Goal: Task Accomplishment & Management: Manage account settings

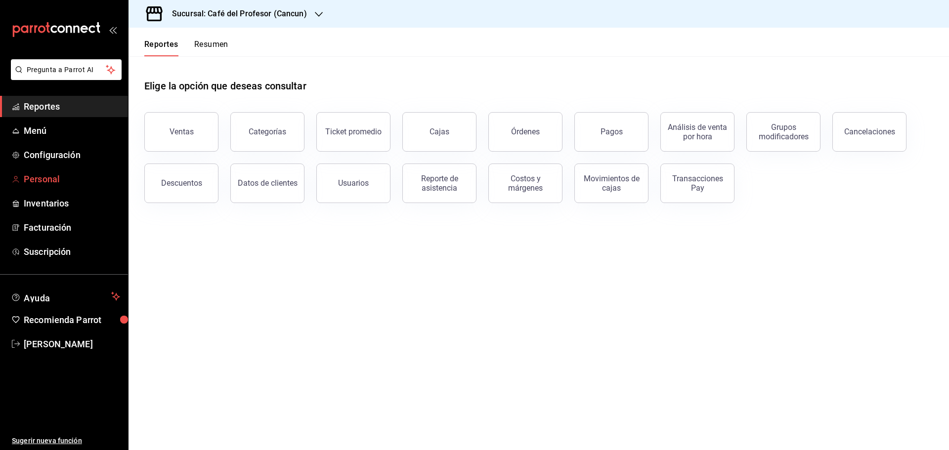
click at [36, 181] on span "Personal" at bounding box center [72, 178] width 96 height 13
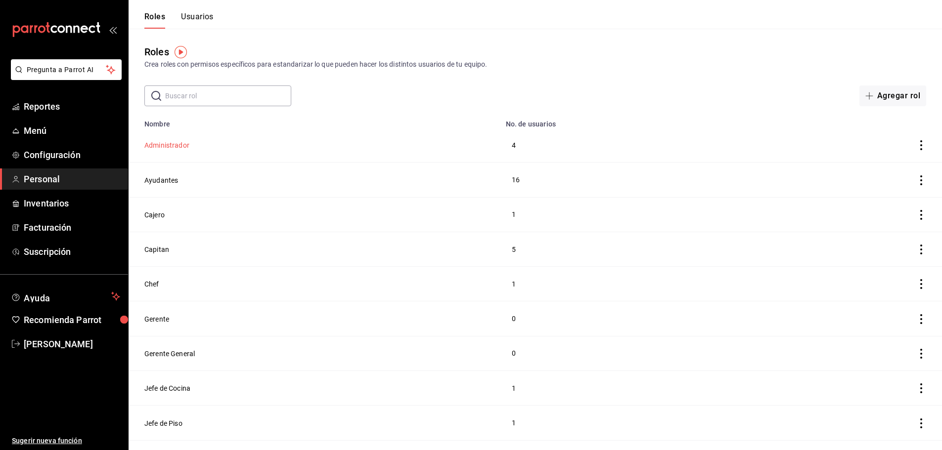
click at [180, 146] on button "Administrador" at bounding box center [166, 145] width 45 height 10
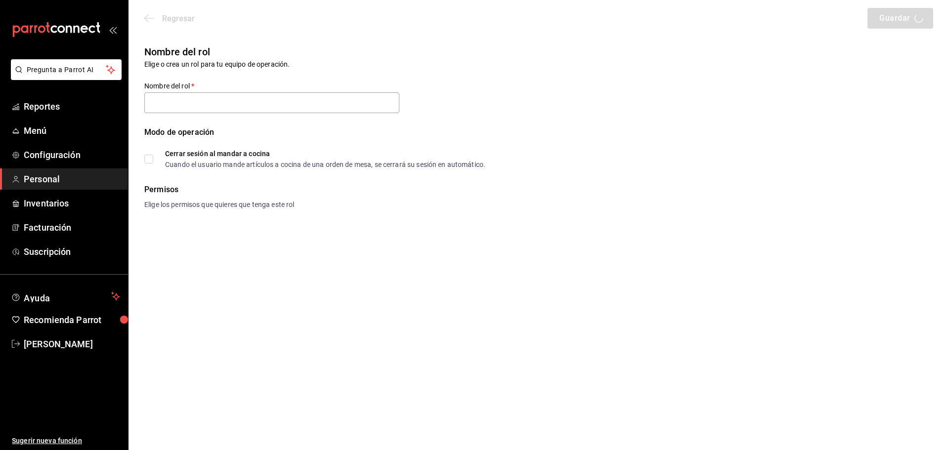
type input "Administrador"
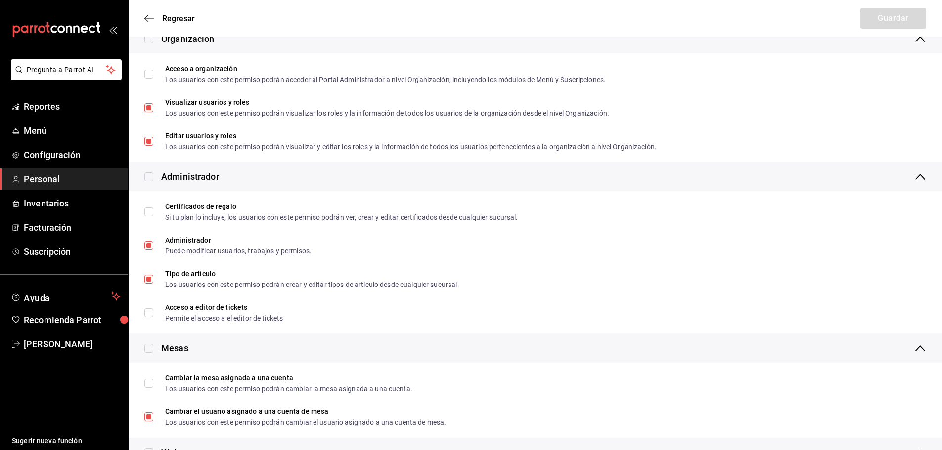
scroll to position [247, 0]
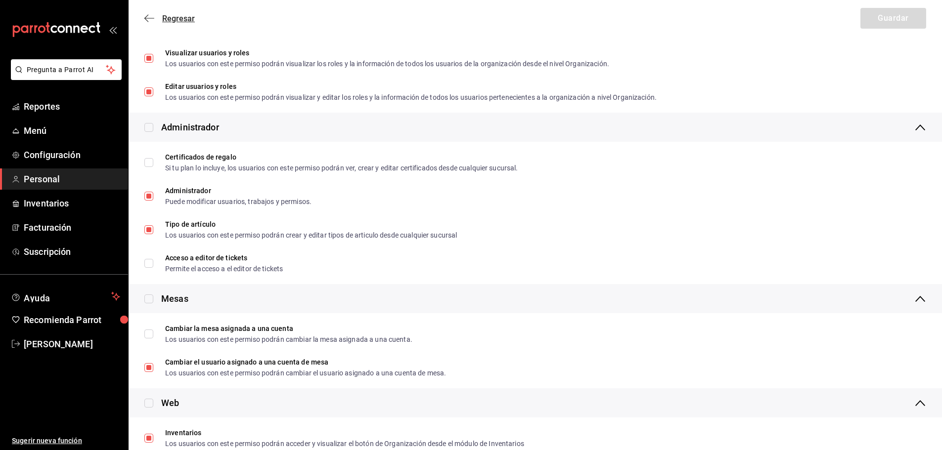
click at [148, 20] on icon "button" at bounding box center [149, 18] width 10 height 9
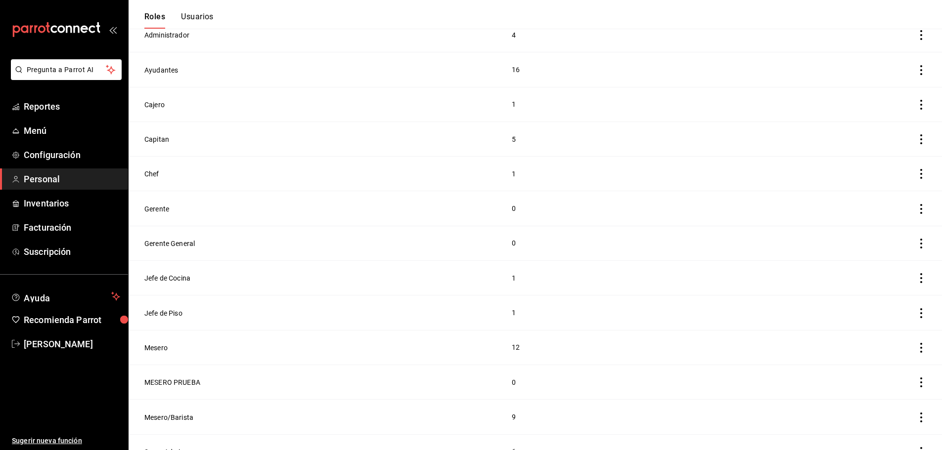
scroll to position [123, 0]
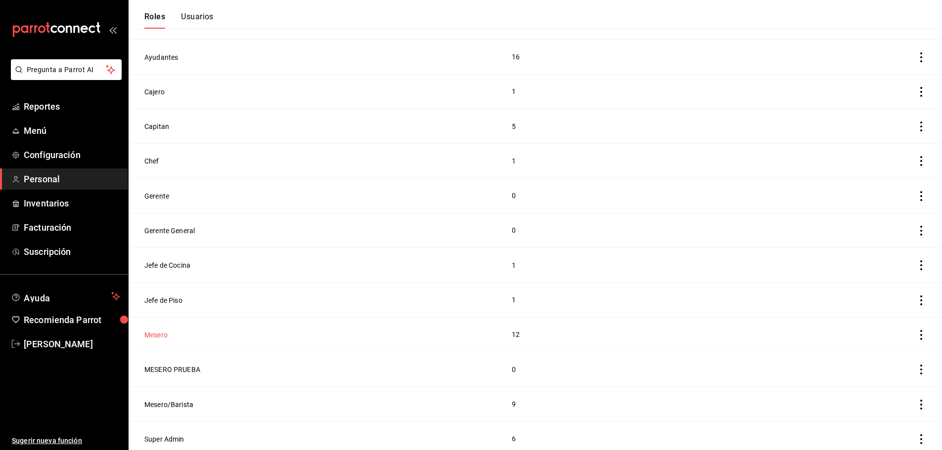
click at [157, 330] on button "Mesero" at bounding box center [155, 335] width 23 height 10
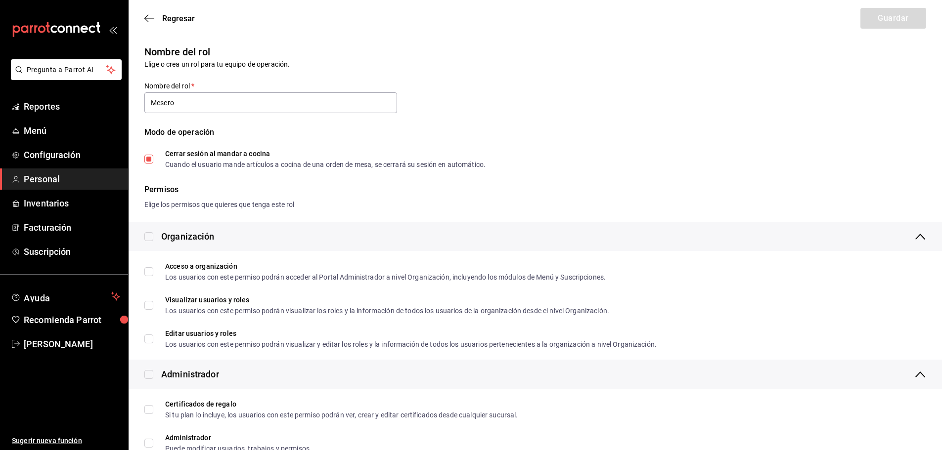
click at [143, 13] on div "Regresar Guardar" at bounding box center [535, 18] width 813 height 37
click at [144, 16] on icon "button" at bounding box center [149, 18] width 10 height 9
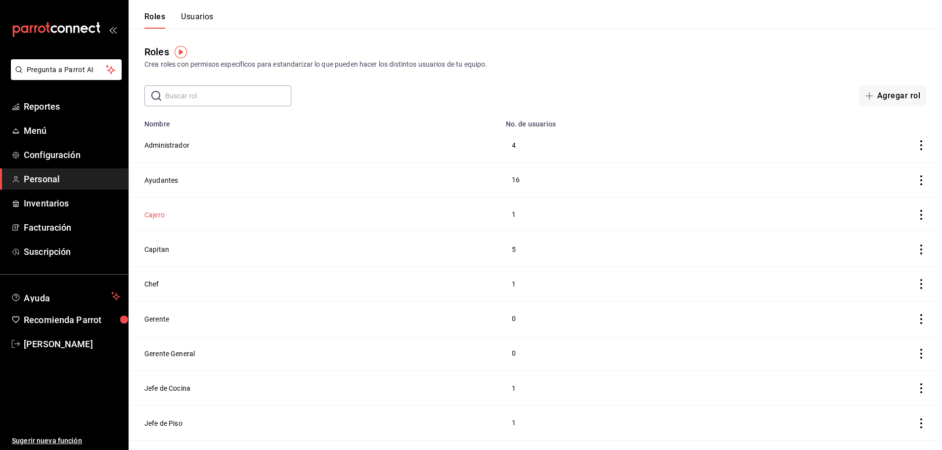
click at [162, 212] on button "Cajero" at bounding box center [154, 215] width 20 height 10
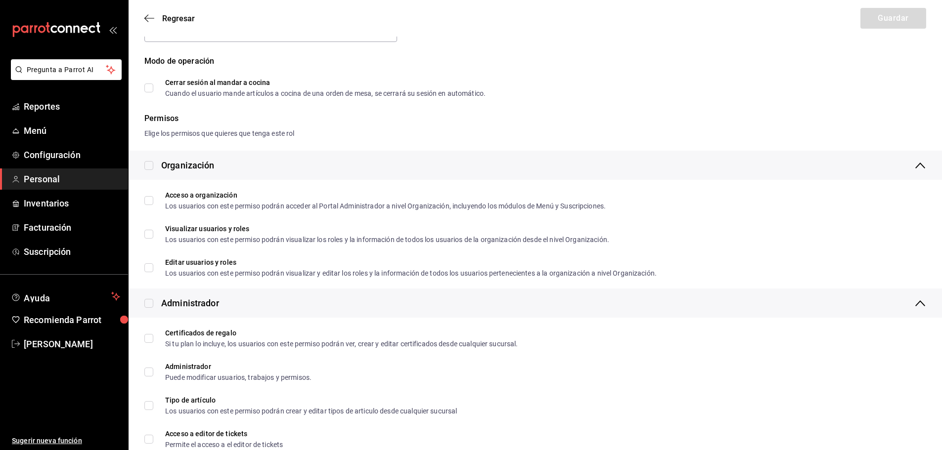
scroll to position [49, 0]
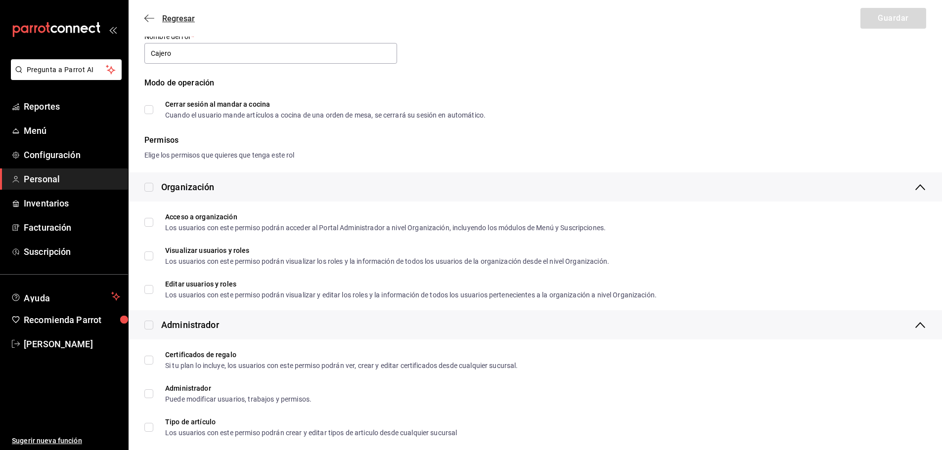
click at [150, 17] on icon "button" at bounding box center [149, 18] width 10 height 9
